Goal: Task Accomplishment & Management: Use online tool/utility

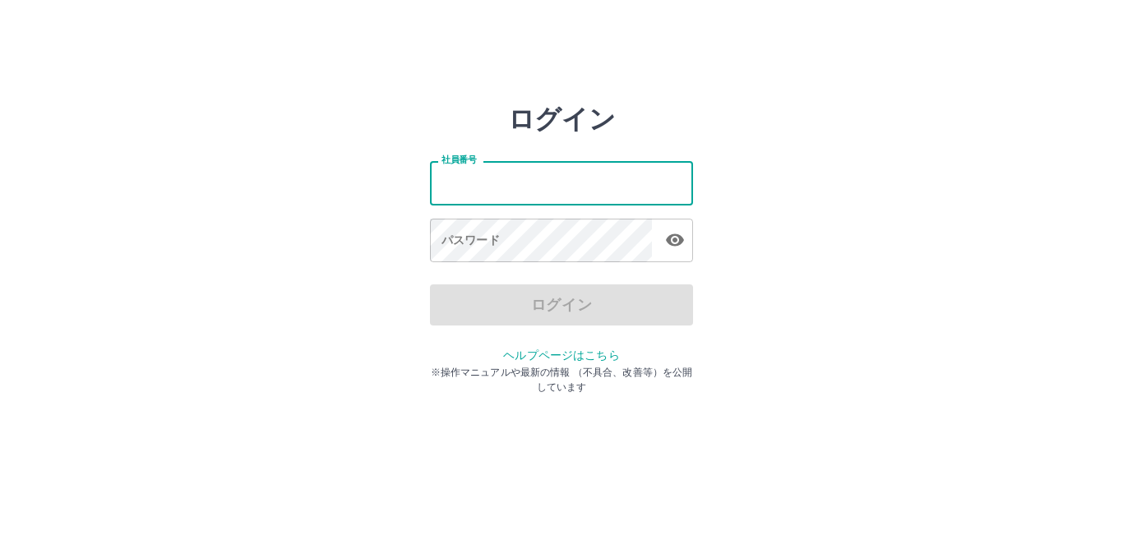
click at [525, 192] on input "社員番号" at bounding box center [561, 183] width 263 height 44
type input "*******"
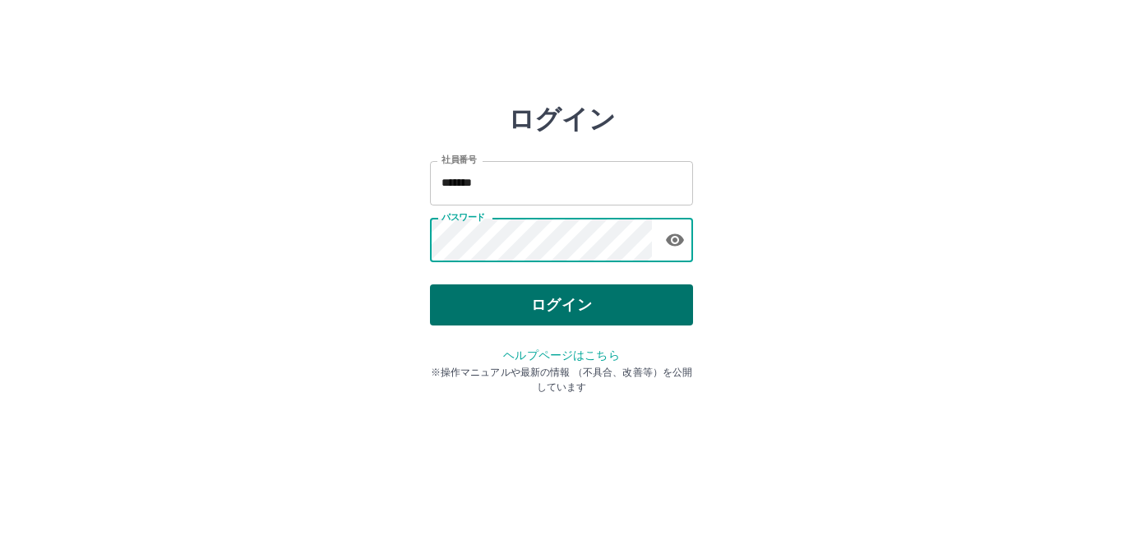
click at [567, 309] on button "ログイン" at bounding box center [561, 304] width 263 height 41
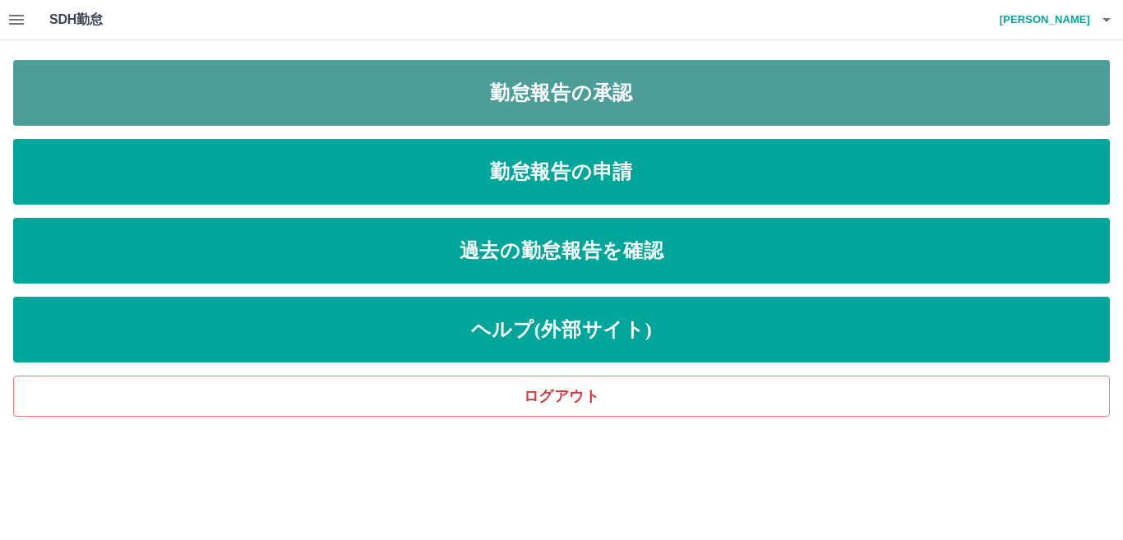
click at [552, 91] on link "勤怠報告の承認" at bounding box center [561, 93] width 1097 height 66
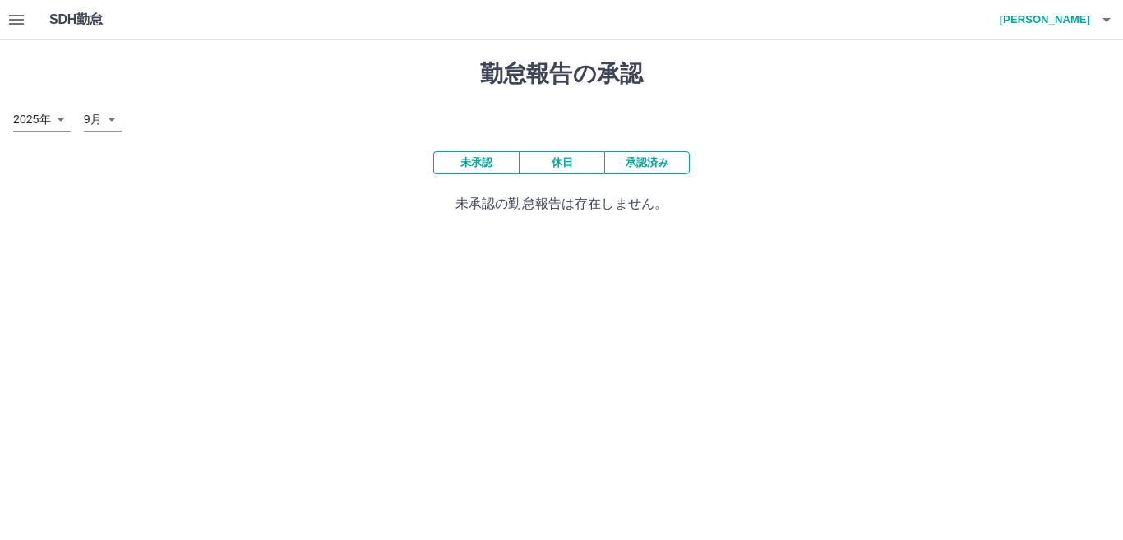
click at [654, 169] on button "承認済み" at bounding box center [647, 162] width 86 height 23
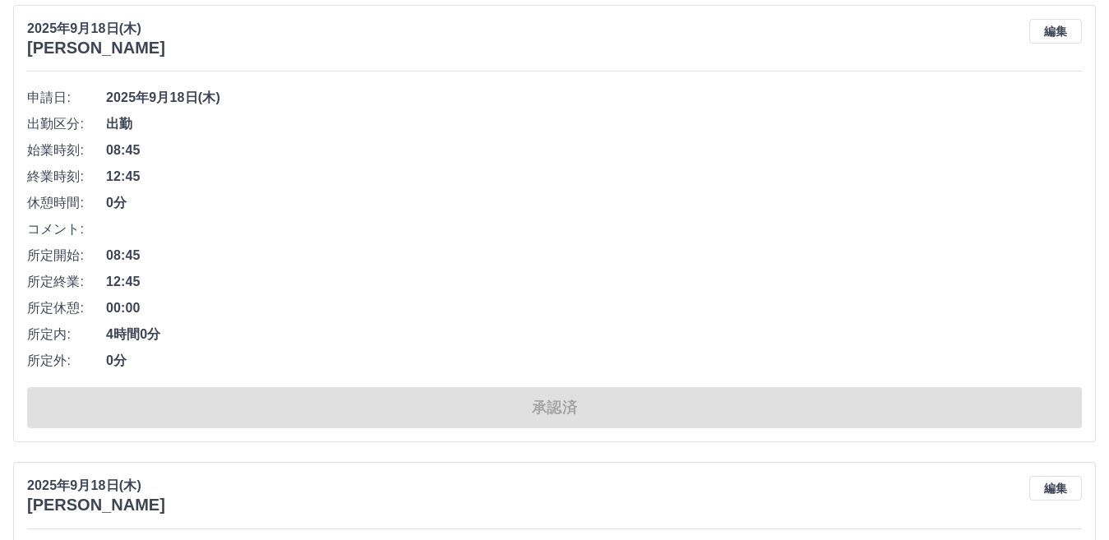
scroll to position [11073, 0]
